Goal: Navigation & Orientation: Find specific page/section

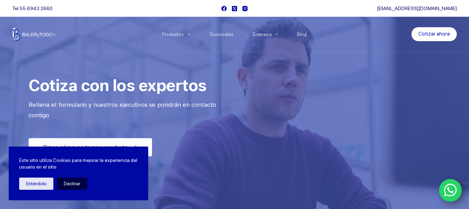
click at [66, 184] on button "Declinar" at bounding box center [72, 184] width 30 height 12
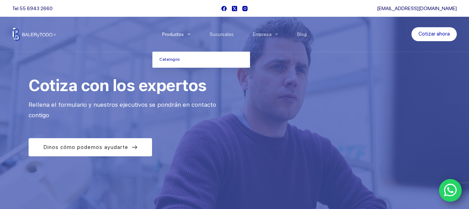
click at [191, 33] on span "Menu Principal" at bounding box center [189, 34] width 8 height 8
click at [174, 61] on link "Catalogos" at bounding box center [201, 60] width 98 height 16
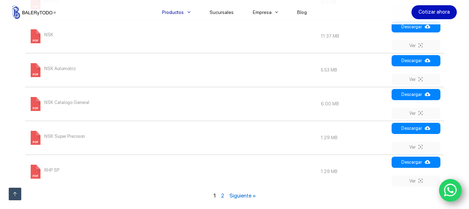
scroll to position [872, 0]
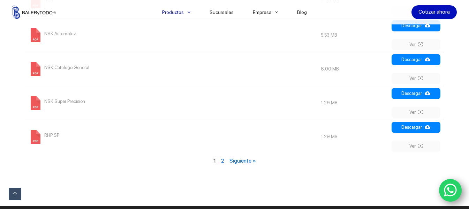
click at [224, 159] on div "1 2 Siguiente »" at bounding box center [234, 161] width 423 height 14
click at [223, 158] on link "2" at bounding box center [222, 160] width 3 height 7
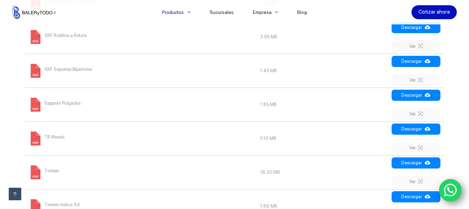
scroll to position [537, 0]
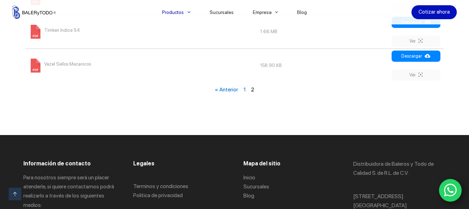
click at [244, 90] on link "1" at bounding box center [245, 89] width 2 height 7
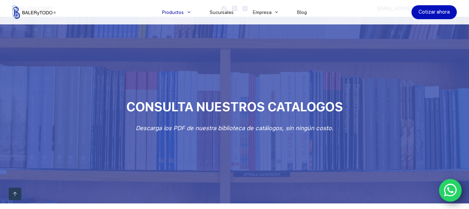
scroll to position [537, 0]
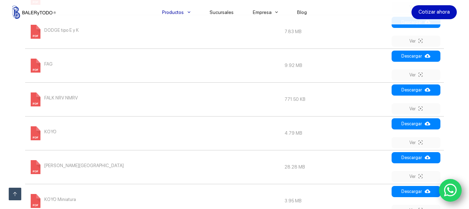
scroll to position [872, 0]
